Goal: Task Accomplishment & Management: Complete application form

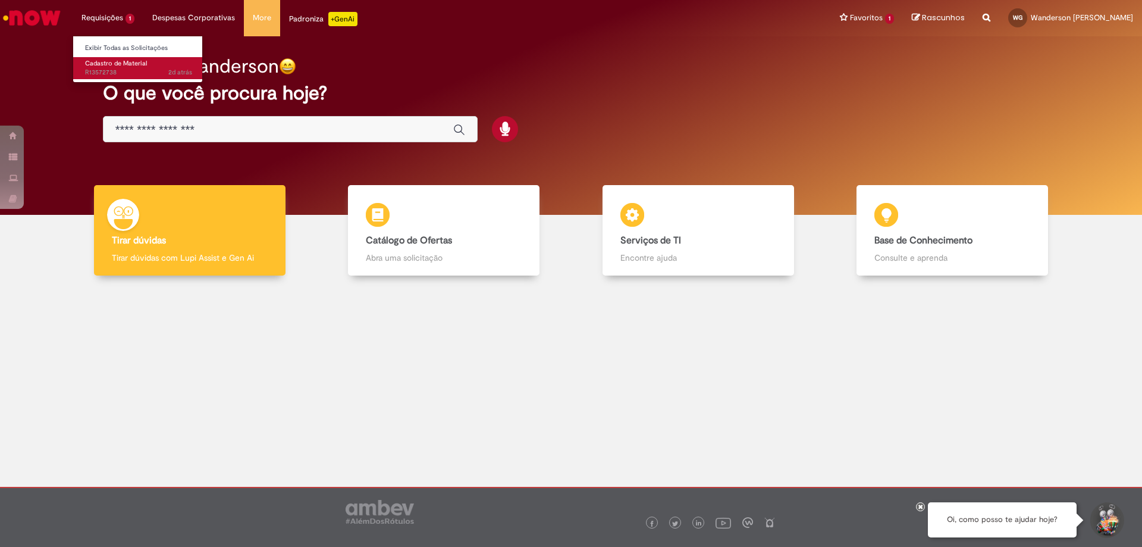
click at [111, 69] on span "2d atrás 2 dias atrás R13572738" at bounding box center [138, 73] width 107 height 10
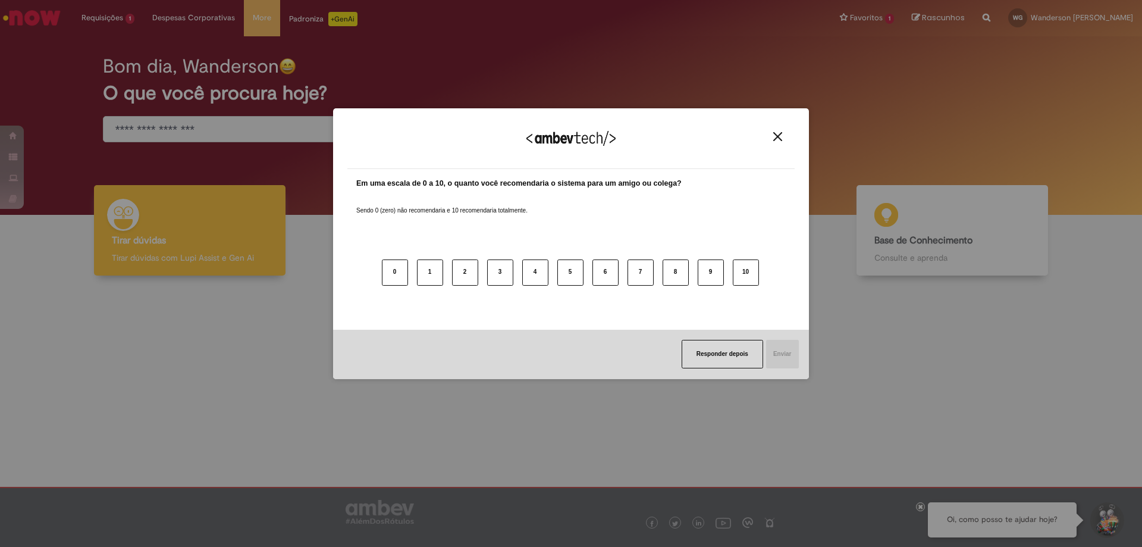
click at [780, 140] on img "Close" at bounding box center [777, 136] width 9 height 9
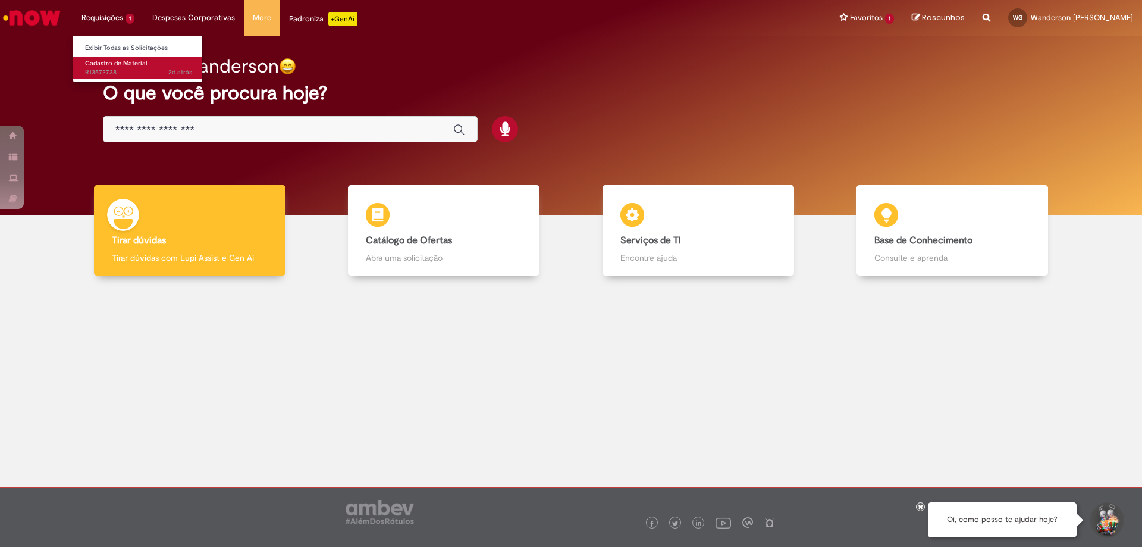
click at [115, 64] on span "Cadastro de Material" at bounding box center [116, 63] width 62 height 9
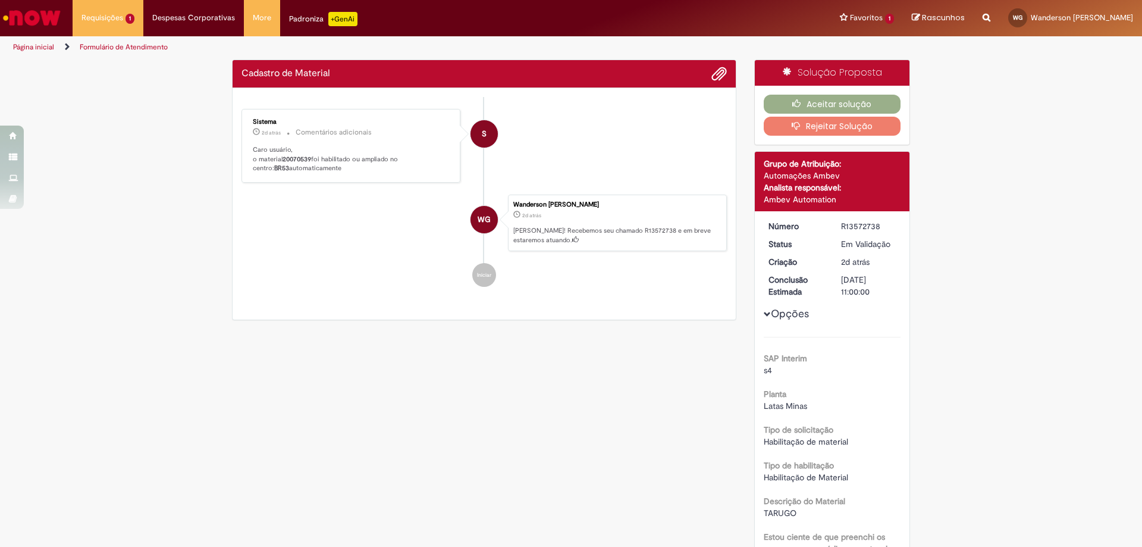
click at [440, 322] on div "Verificar Código de Barras Cadastro de Material Enviar S Sistema 2d atrás 2 dia…" at bounding box center [484, 192] width 522 height 267
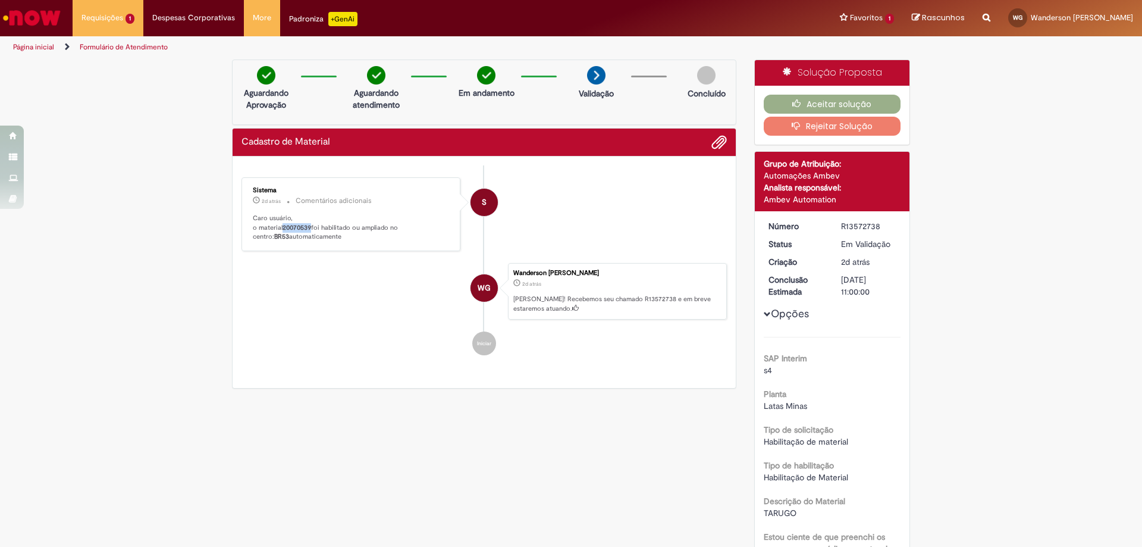
drag, startPoint x: 281, startPoint y: 228, endPoint x: 308, endPoint y: 227, distance: 26.8
click at [308, 227] on b "20070539" at bounding box center [297, 227] width 29 height 9
copy b "20070539"
click at [829, 103] on button "Aceitar solução" at bounding box center [832, 104] width 137 height 19
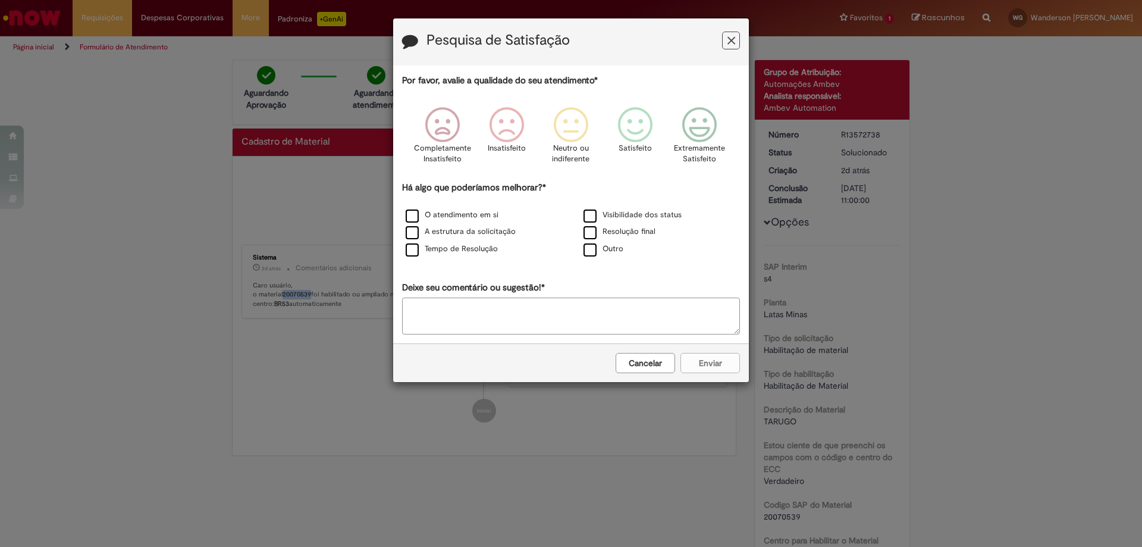
click at [739, 42] on button "Feedback" at bounding box center [731, 41] width 18 height 18
